Goal: Task Accomplishment & Management: Use online tool/utility

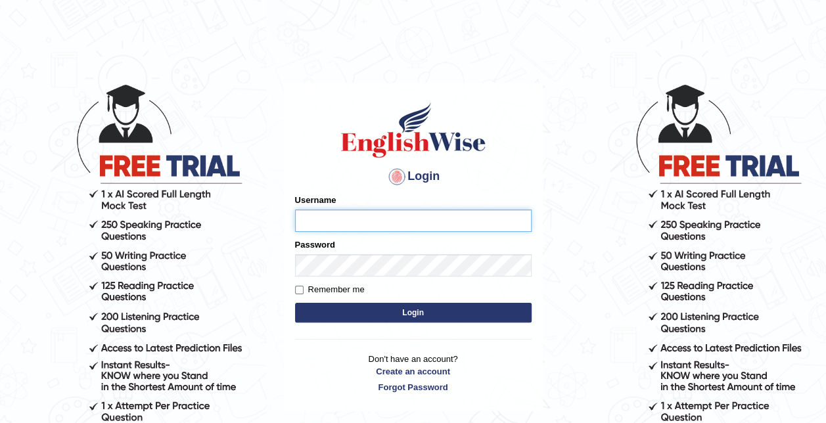
type input "syedfahadhussain"
click at [327, 305] on button "Login" at bounding box center [413, 313] width 236 height 20
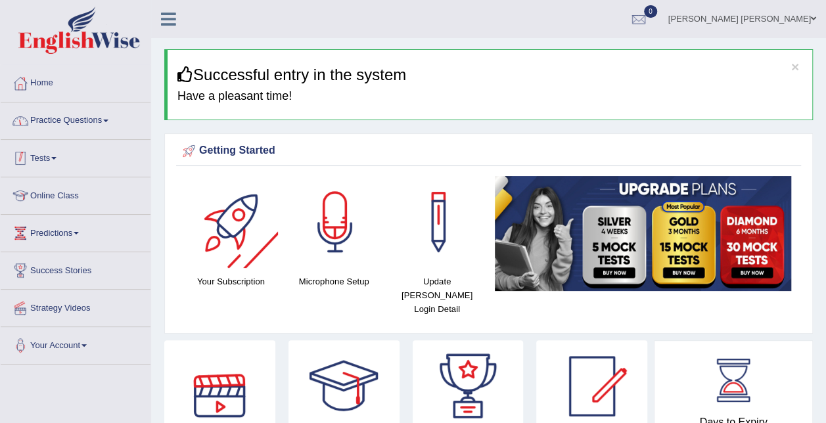
click at [93, 115] on link "Practice Questions" at bounding box center [76, 118] width 150 height 33
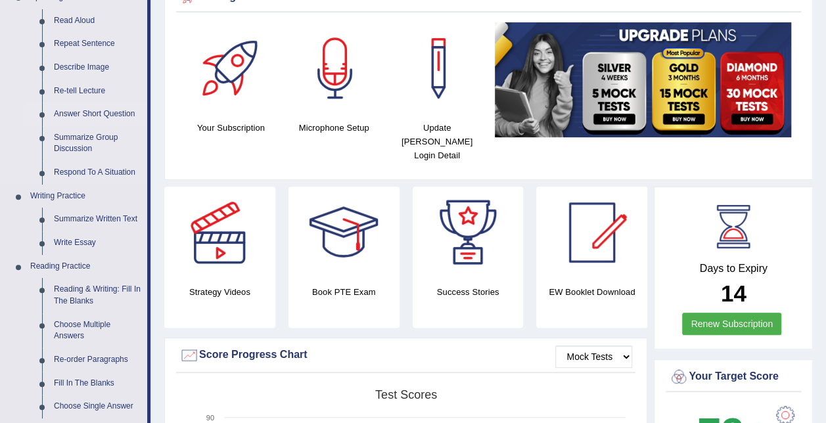
scroll to position [197, 0]
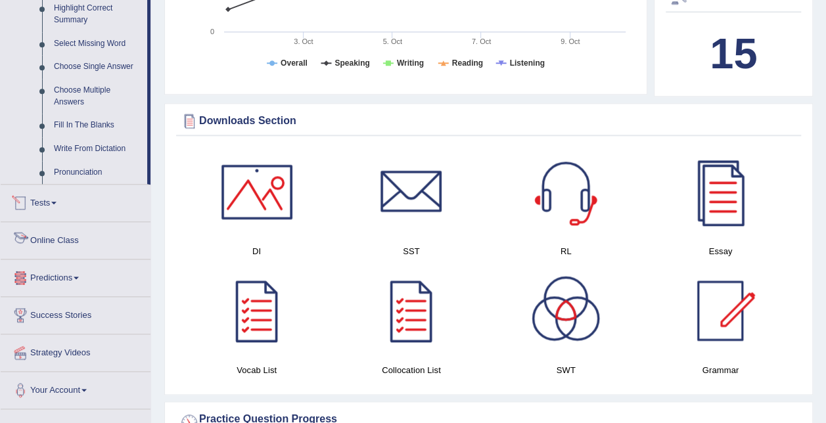
click at [59, 204] on link "Tests" at bounding box center [76, 201] width 150 height 33
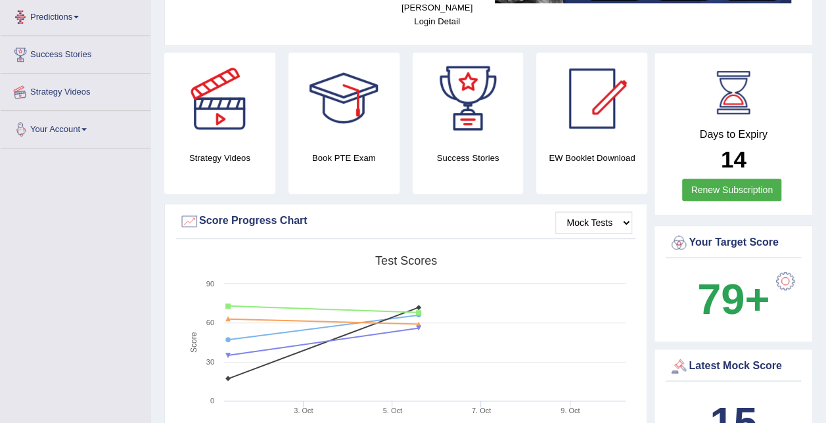
scroll to position [159, 0]
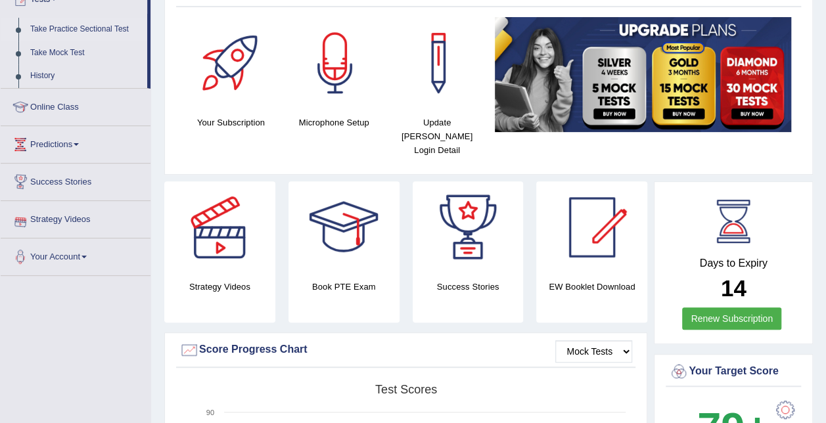
click at [88, 26] on link "Take Practice Sectional Test" at bounding box center [85, 30] width 123 height 24
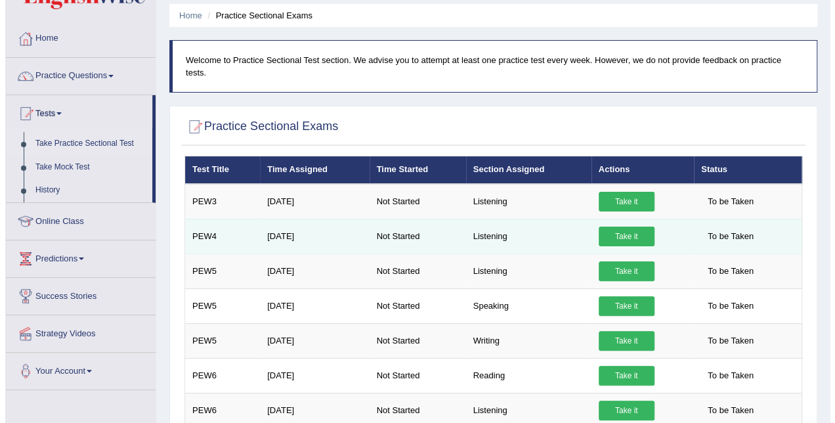
scroll to position [66, 0]
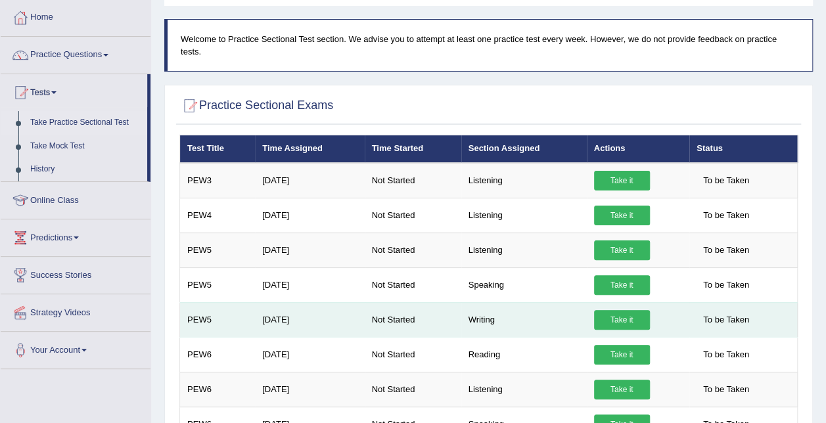
click at [625, 310] on link "Take it" at bounding box center [622, 320] width 56 height 20
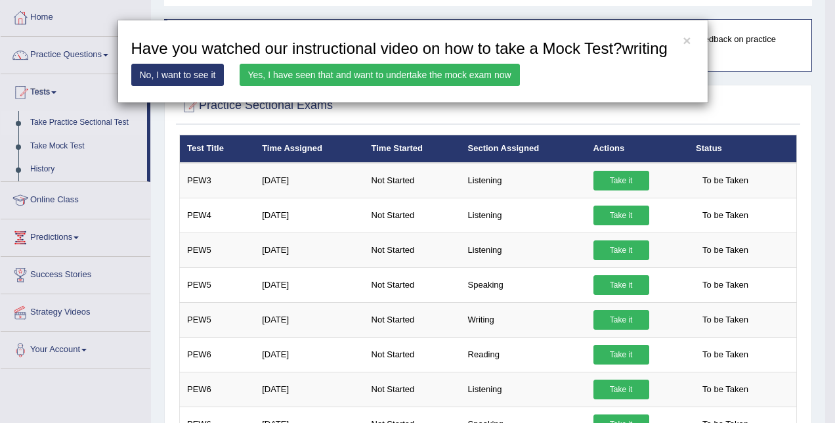
click at [424, 81] on link "Yes, I have seen that and want to undertake the mock exam now" at bounding box center [380, 75] width 280 height 22
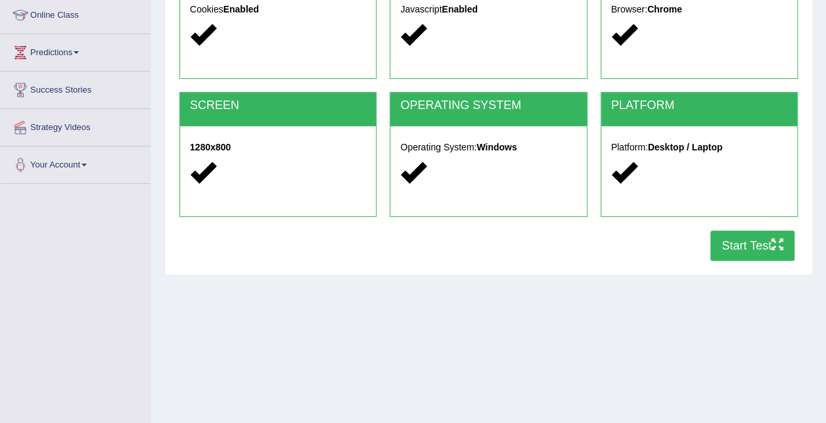
scroll to position [197, 0]
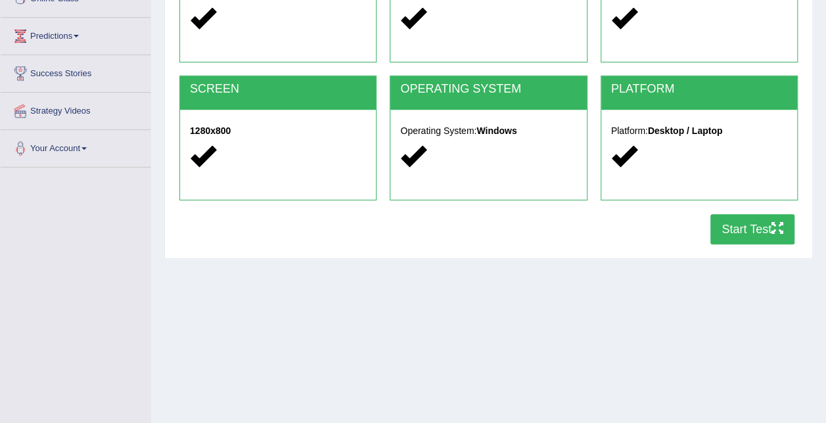
click at [726, 232] on button "Start Test" at bounding box center [752, 229] width 84 height 30
